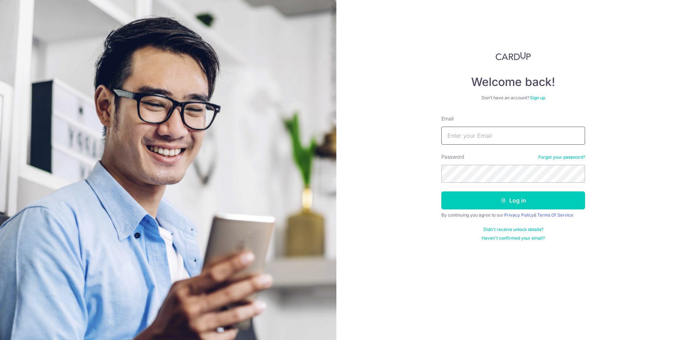
type input "[EMAIL_ADDRESS][PERSON_NAME][DOMAIN_NAME]"
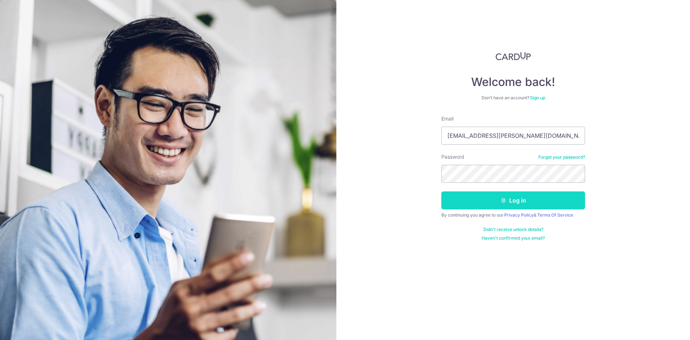
click at [530, 197] on button "Log in" at bounding box center [513, 200] width 144 height 18
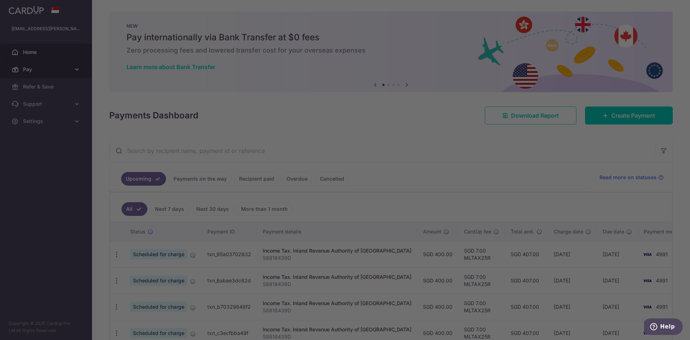
click at [42, 68] on div at bounding box center [348, 171] width 697 height 343
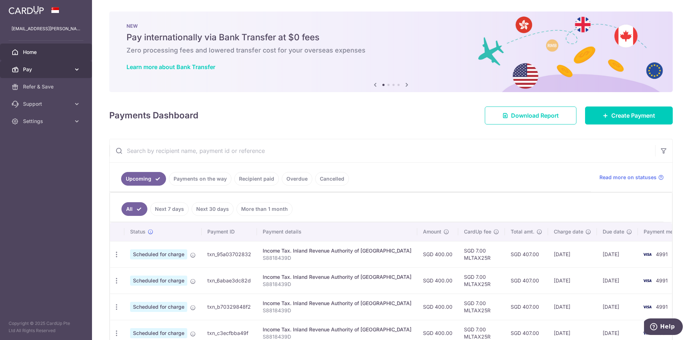
click at [46, 69] on span "Pay" at bounding box center [46, 69] width 47 height 7
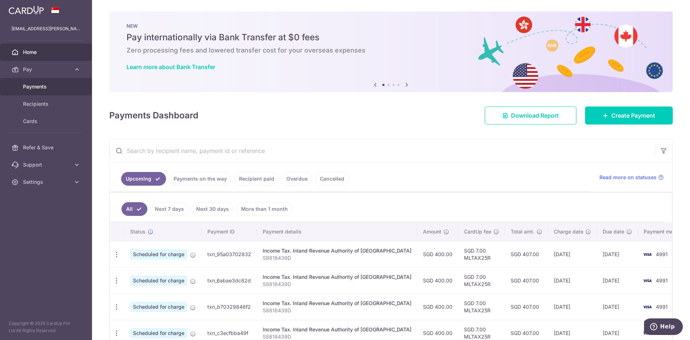
click at [52, 90] on link "Payments" at bounding box center [46, 86] width 92 height 17
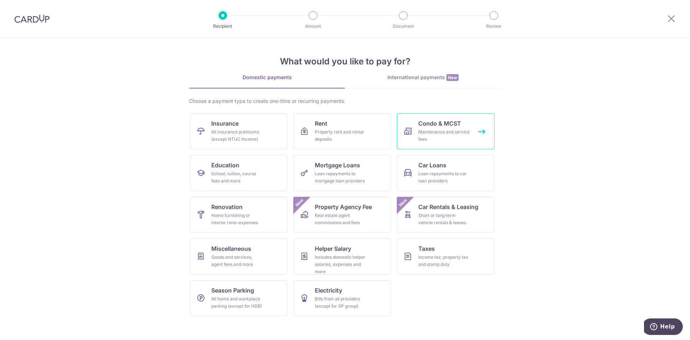
click at [459, 130] on div "Maintenance and service fees" at bounding box center [444, 135] width 52 height 14
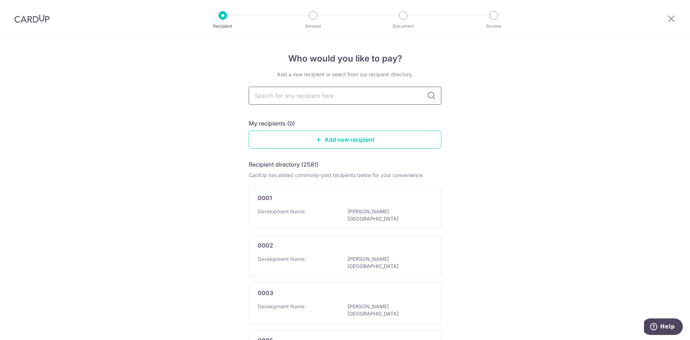
click at [399, 96] on input "text" at bounding box center [345, 96] width 193 height 18
click at [429, 97] on icon at bounding box center [431, 95] width 9 height 9
click at [429, 95] on icon at bounding box center [431, 95] width 9 height 9
click at [338, 145] on link "Add new recipient" at bounding box center [345, 139] width 193 height 18
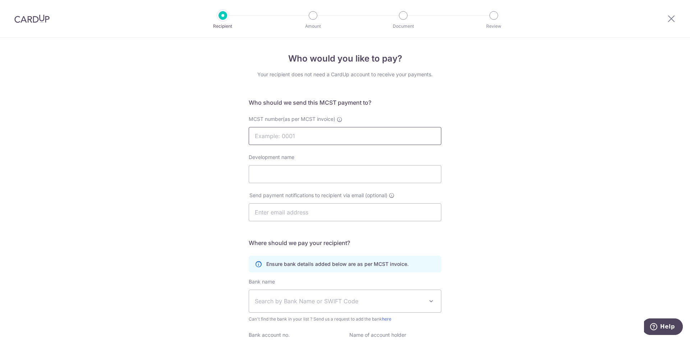
click at [305, 135] on input "MCST number(as per MCST invoice)" at bounding box center [345, 136] width 193 height 18
type input "4900"
click at [290, 178] on input "Development name" at bounding box center [345, 174] width 193 height 18
type input "Verdale"
click at [283, 213] on input "text" at bounding box center [345, 212] width 193 height 18
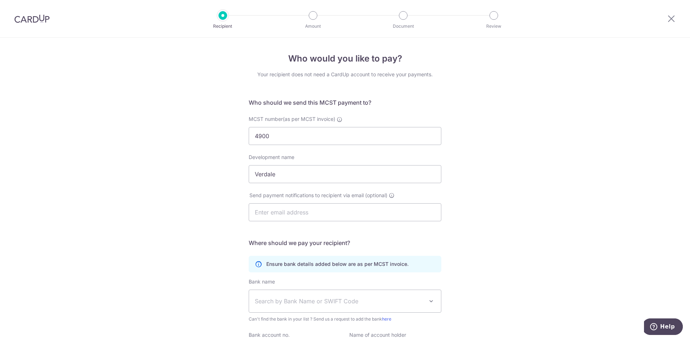
click at [394, 194] on div "Send payment notifications to recipient via email (optional)" at bounding box center [345, 206] width 193 height 29
click at [393, 194] on icon at bounding box center [392, 195] width 6 height 6
click at [307, 209] on input "text" at bounding box center [345, 212] width 193 height 18
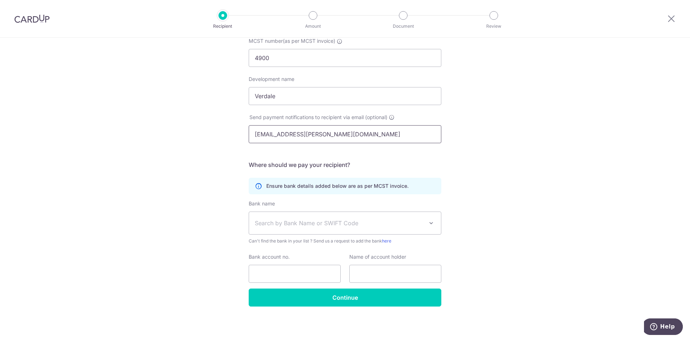
scroll to position [78, 0]
type input "yong.vicki@gmail.com"
click at [299, 220] on span "Search by Bank Name or SWIFT Code" at bounding box center [339, 222] width 169 height 9
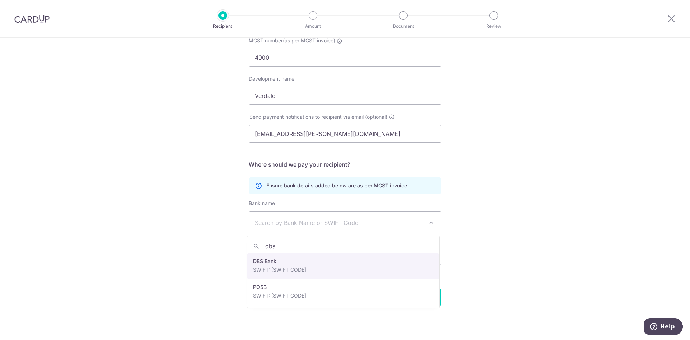
type input "dbs"
select select "6"
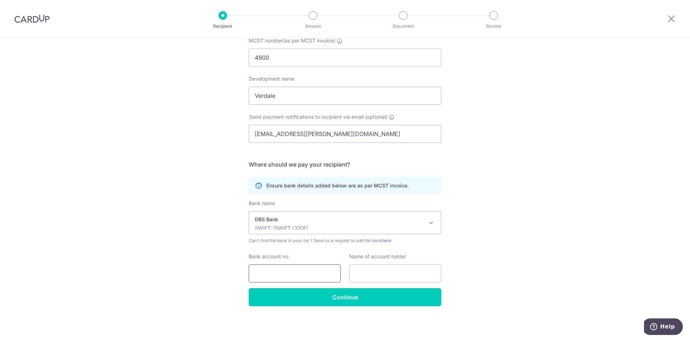
click at [270, 278] on input "Bank account no." at bounding box center [295, 273] width 92 height 18
type input "0721267756"
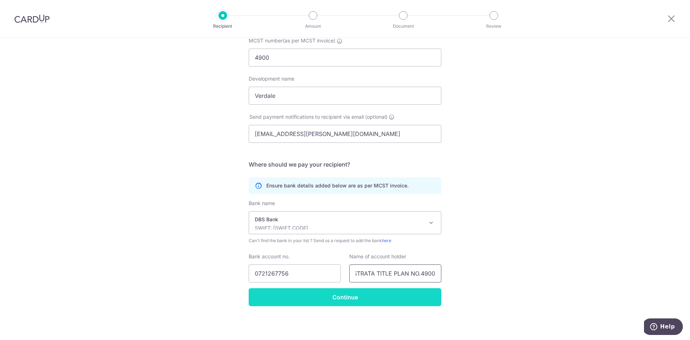
type input "MANAGEMENT CORPORATION STRATA TITLE PLAN NO.4900"
click at [310, 291] on input "Continue" at bounding box center [345, 297] width 193 height 18
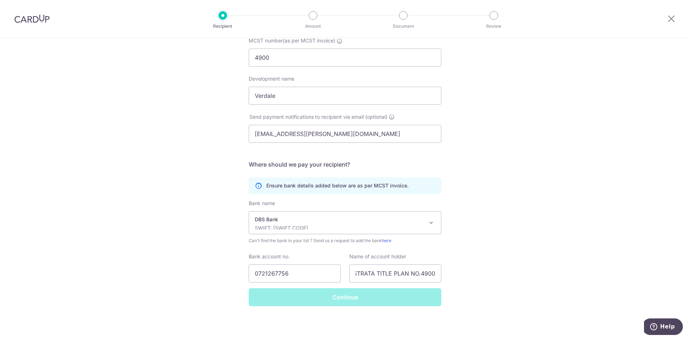
scroll to position [0, 0]
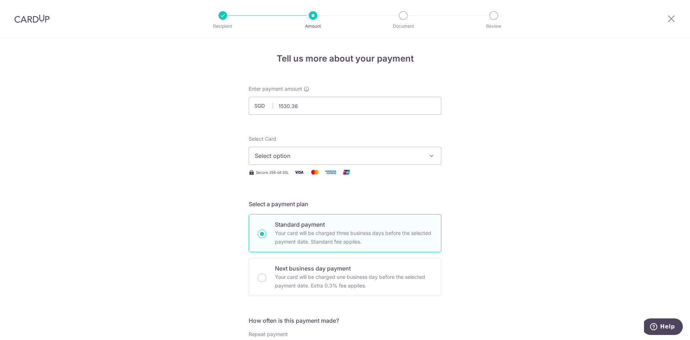
type input "1,530.36"
click at [428, 150] on button "Select option" at bounding box center [345, 156] width 193 height 18
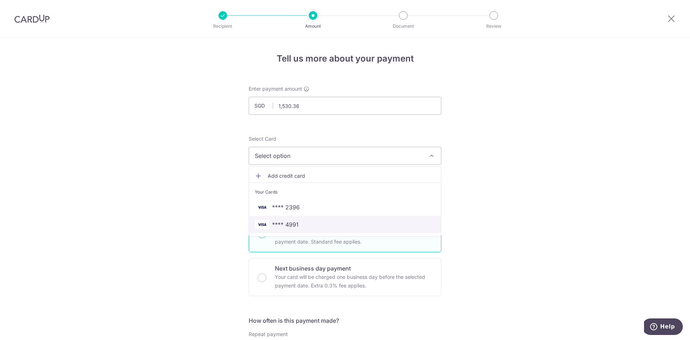
click at [298, 224] on span "**** 4991" at bounding box center [345, 224] width 180 height 9
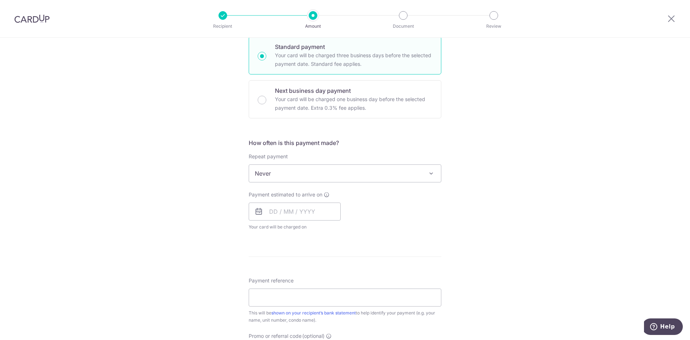
scroll to position [216, 0]
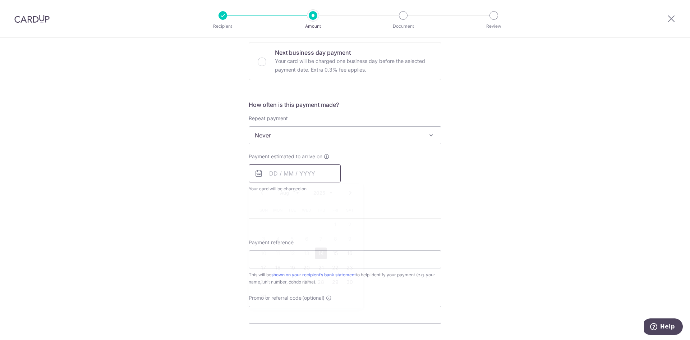
click at [269, 169] on input "text" at bounding box center [295, 173] width 92 height 18
click at [218, 190] on div "Tell us more about your payment Enter payment amount SGD 1,530.36 1530.36 Recip…" at bounding box center [345, 147] width 690 height 650
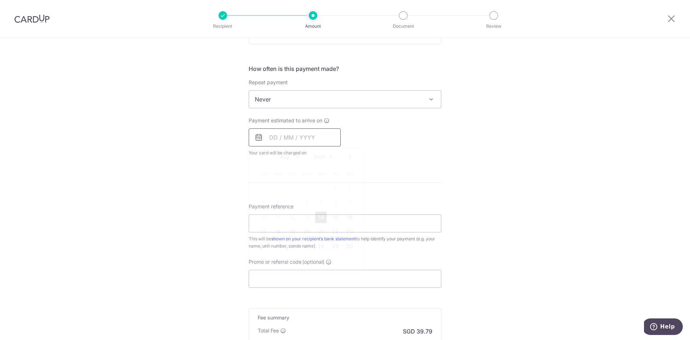
click at [269, 132] on input "text" at bounding box center [295, 137] width 92 height 18
click at [317, 217] on link "14" at bounding box center [321, 217] width 12 height 12
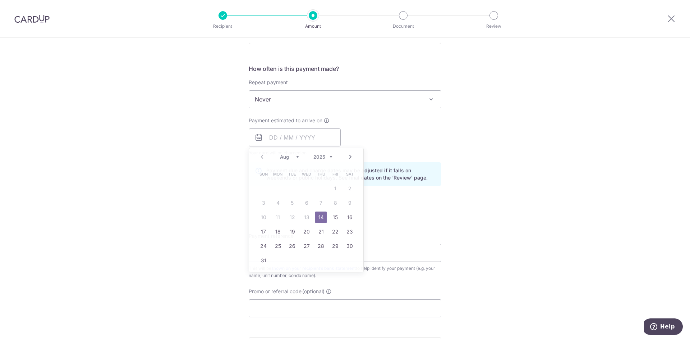
type input "14/08/2025"
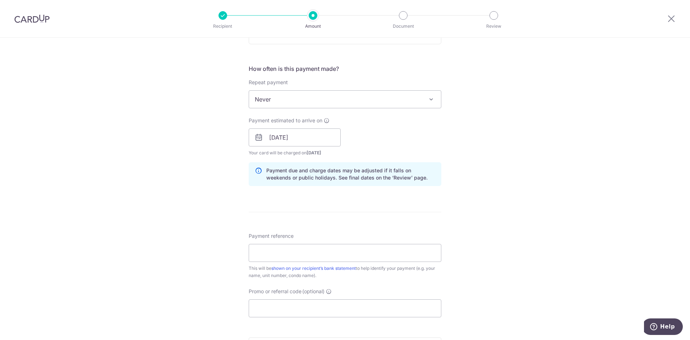
click at [208, 194] on div "Tell us more about your payment Enter payment amount SGD 1,530.36 1530.36 Recip…" at bounding box center [345, 126] width 690 height 680
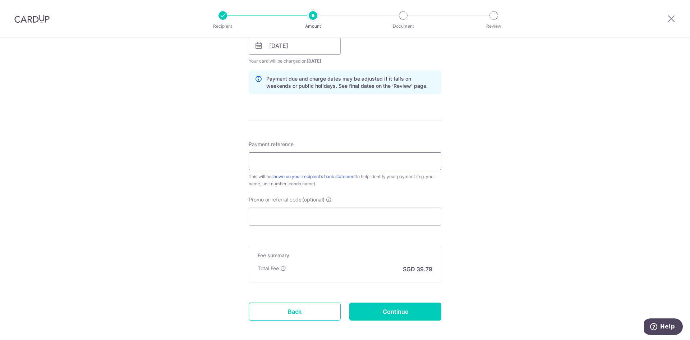
scroll to position [359, 0]
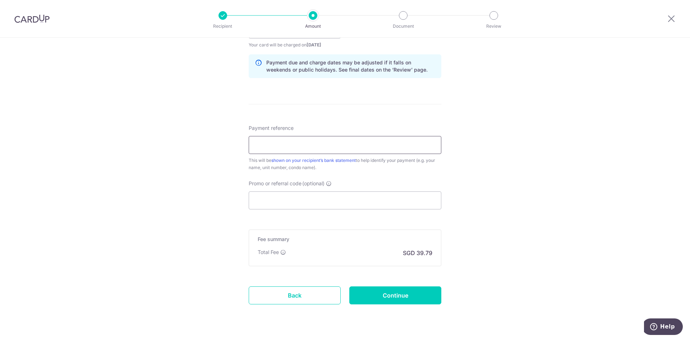
click at [279, 141] on input "Payment reference" at bounding box center [345, 145] width 193 height 18
type input "008-01-17"
click at [306, 200] on input "Promo or referral code (optional)" at bounding box center [345, 200] width 193 height 18
paste input "OFF225"
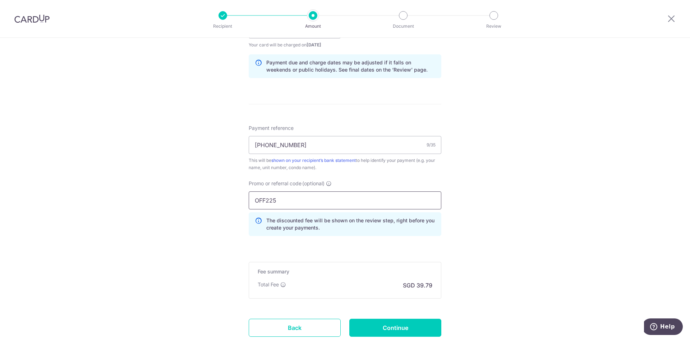
type input "OFF225"
click at [181, 208] on div "Tell us more about your payment Enter payment amount SGD 1,530.36 1530.36 Recip…" at bounding box center [345, 34] width 690 height 712
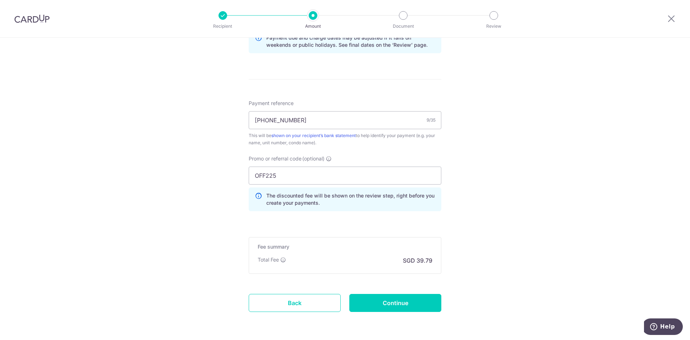
scroll to position [410, 0]
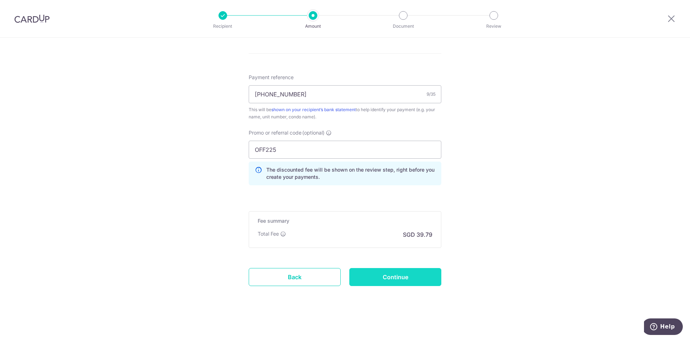
click at [392, 274] on input "Continue" at bounding box center [395, 277] width 92 height 18
type input "Create Schedule"
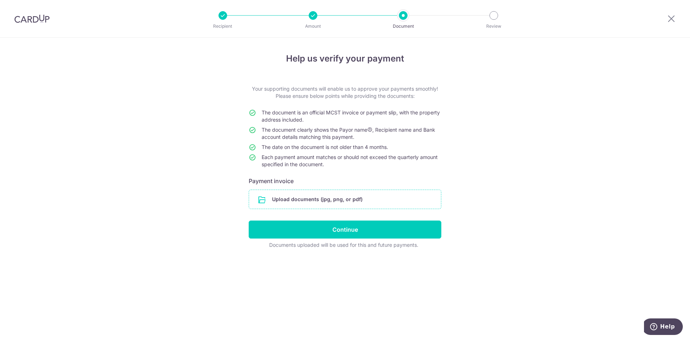
click at [330, 199] on input "file" at bounding box center [345, 199] width 192 height 19
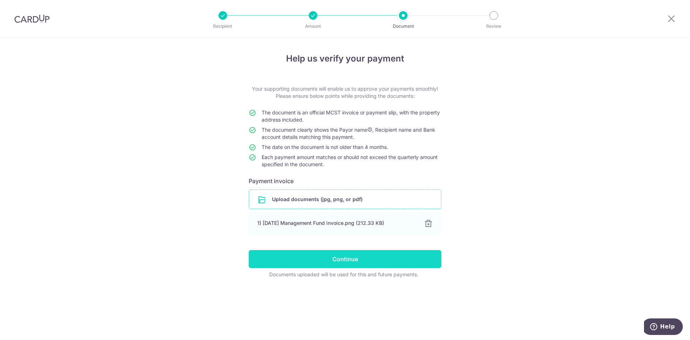
click at [353, 260] on input "Continue" at bounding box center [345, 259] width 193 height 18
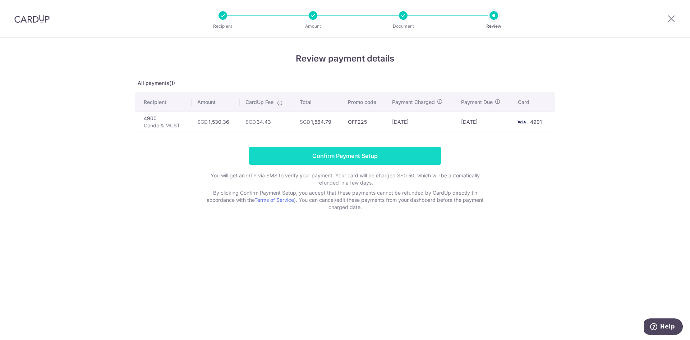
click at [318, 156] on input "Confirm Payment Setup" at bounding box center [345, 156] width 193 height 18
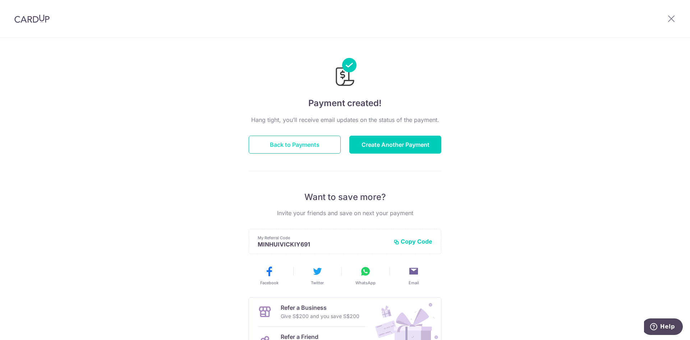
click at [286, 146] on button "Back to Payments" at bounding box center [295, 145] width 92 height 18
